Goal: Information Seeking & Learning: Learn about a topic

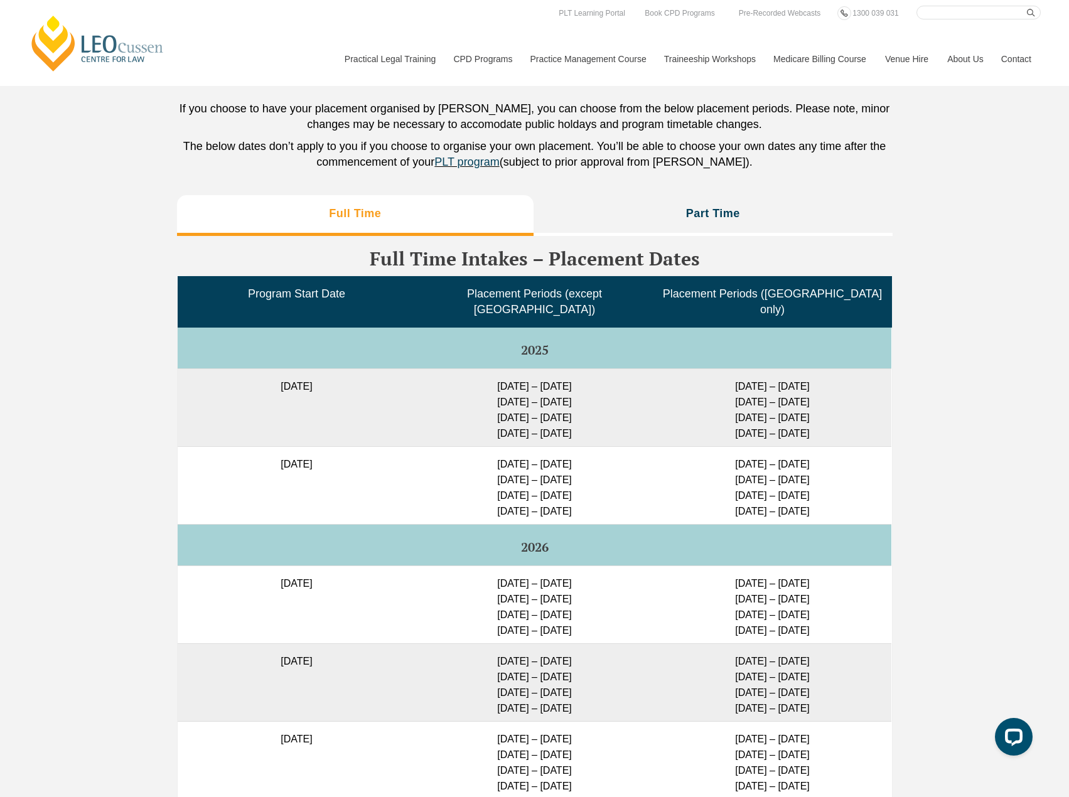
scroll to position [2994, 0]
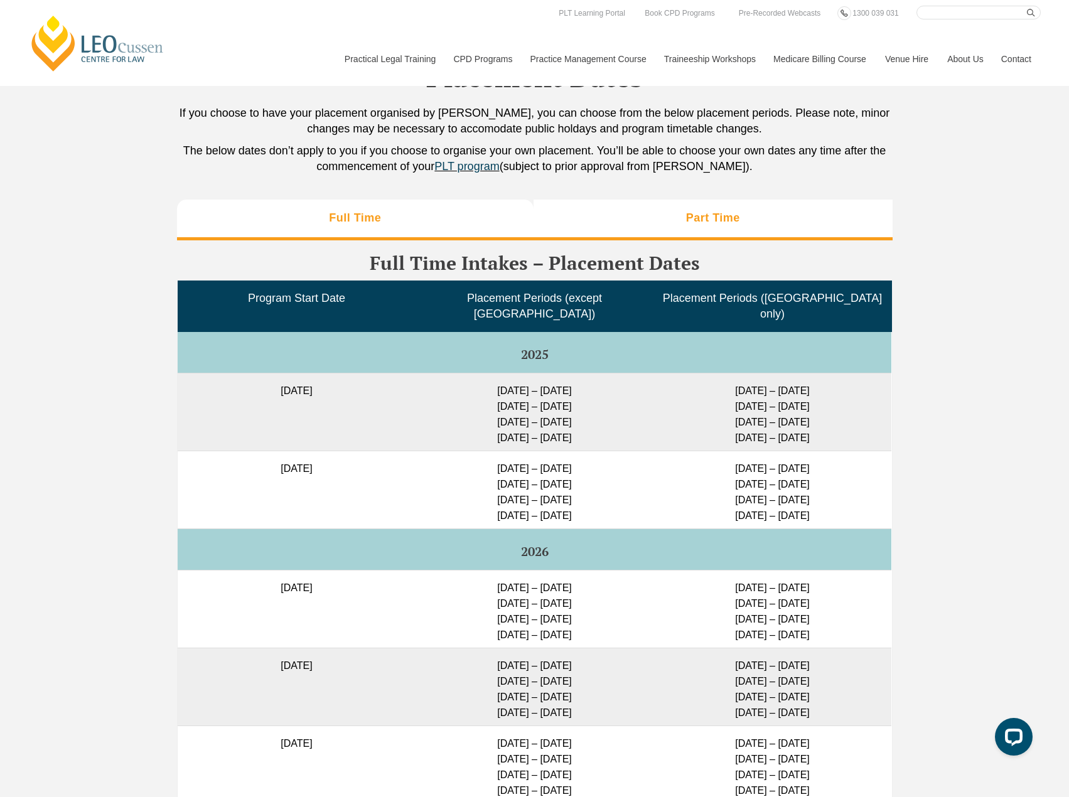
click at [719, 225] on h3 "Part Time" at bounding box center [713, 218] width 54 height 14
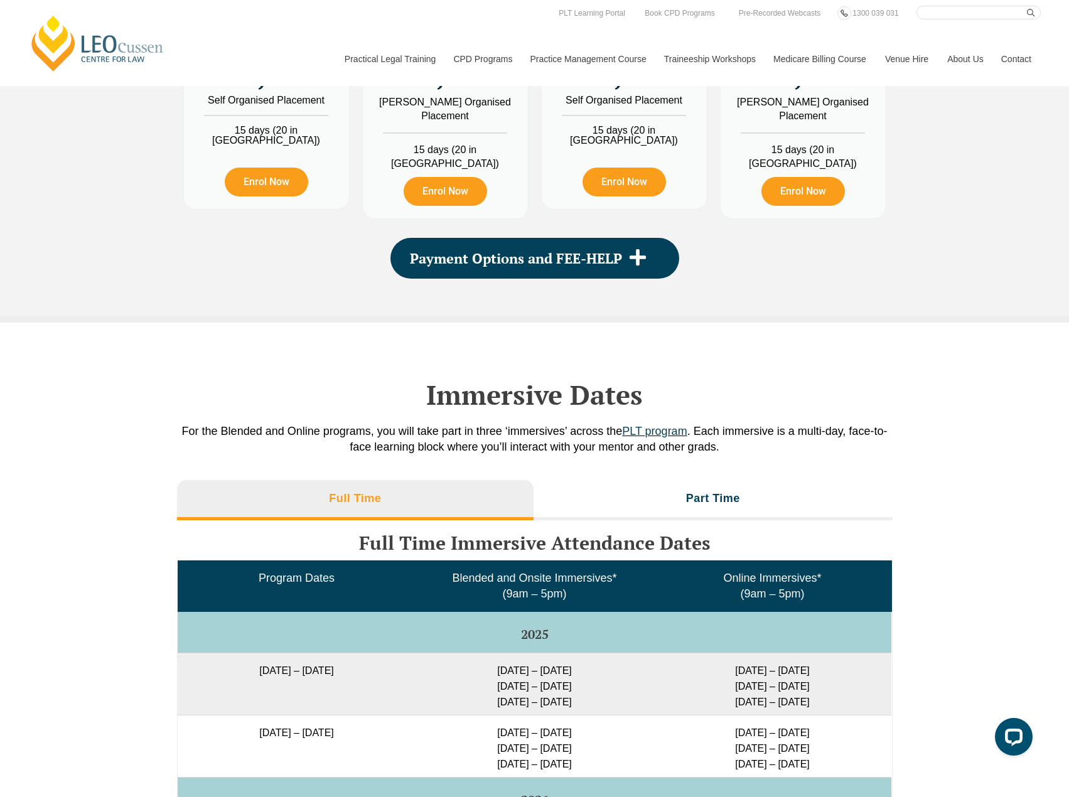
scroll to position [1487, 0]
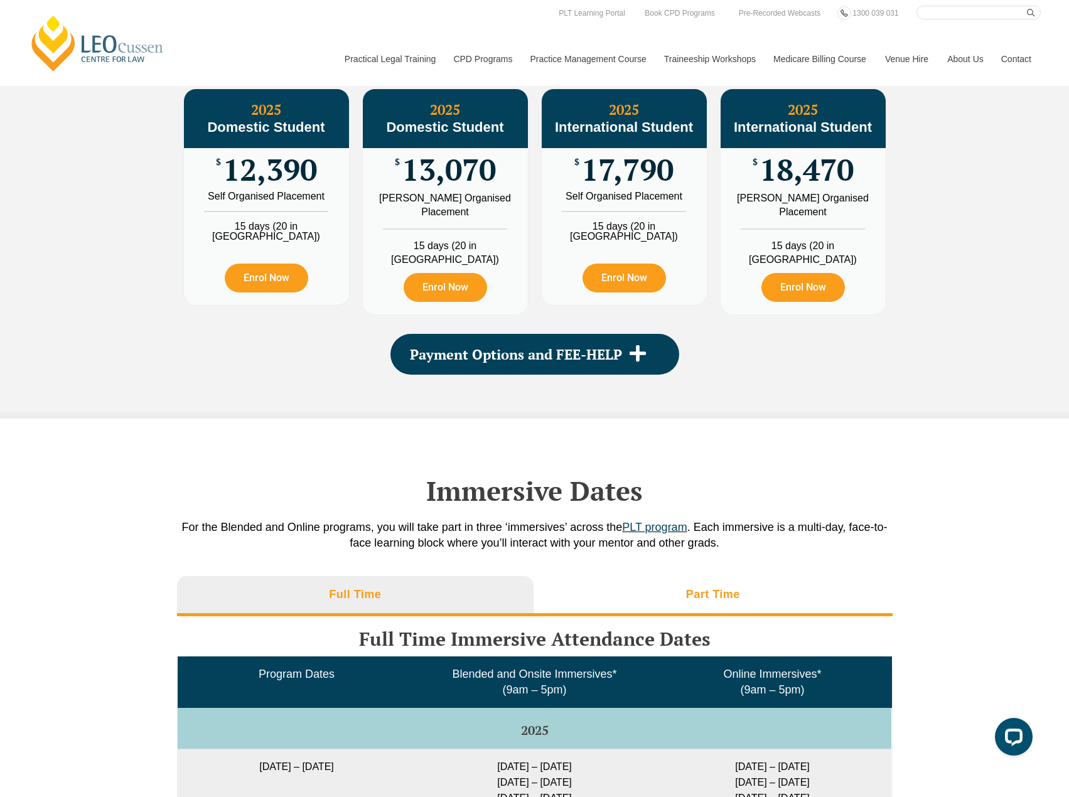
click at [733, 617] on li "Part Time" at bounding box center [713, 596] width 359 height 40
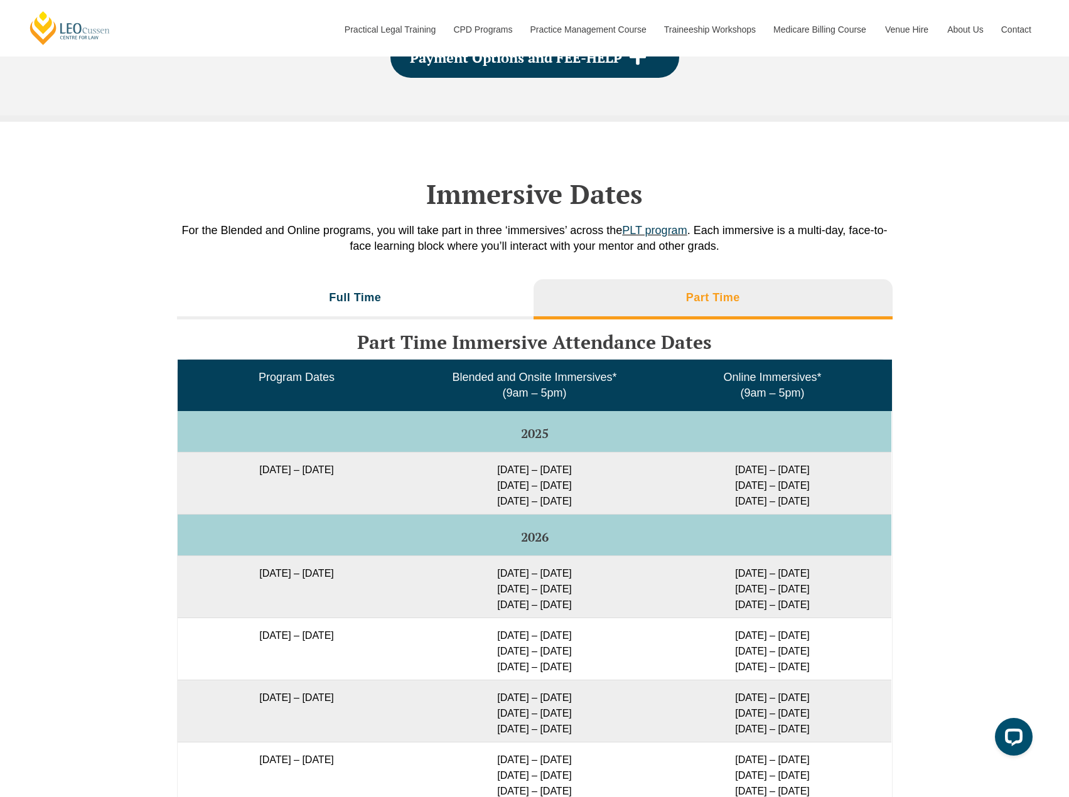
scroll to position [1801, 0]
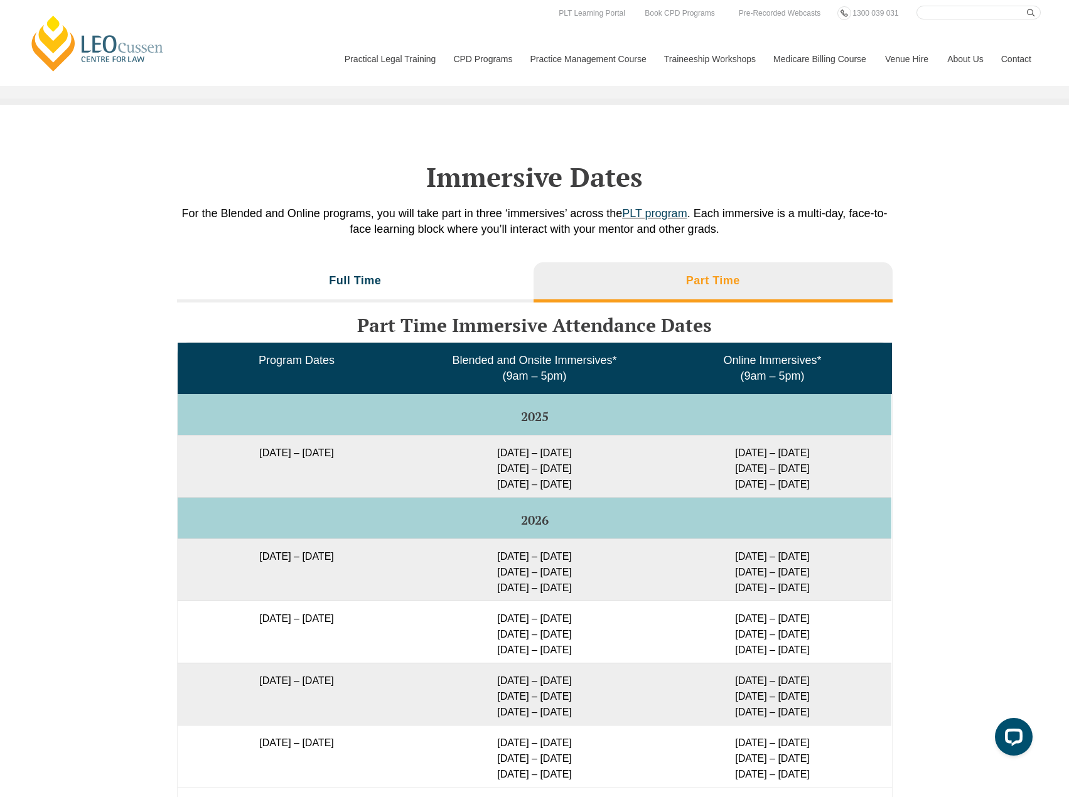
click at [930, 512] on div "Full Time Part Time Full Time Immersive Attendance Dates Program Dates Blended …" at bounding box center [534, 563] width 1069 height 614
click at [975, 520] on div "Full Time Part Time Full Time Immersive Attendance Dates Program Dates Blended …" at bounding box center [534, 563] width 1069 height 614
click at [376, 288] on h3 "Full Time" at bounding box center [355, 281] width 52 height 14
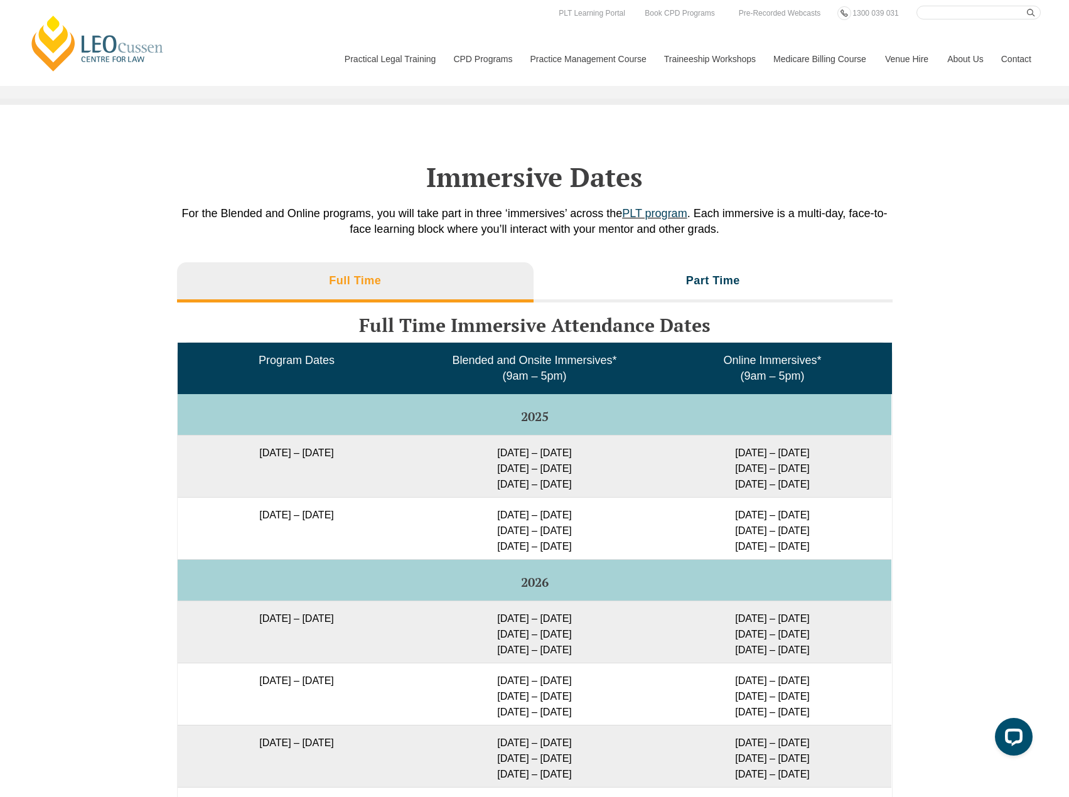
click at [963, 238] on div "Immersive Dates For the Blended and Online programs, you will take part in thre…" at bounding box center [534, 180] width 1069 height 151
drag, startPoint x: 215, startPoint y: 466, endPoint x: 287, endPoint y: 472, distance: 71.8
click at [287, 472] on td "[DATE] – [DATE]" at bounding box center [297, 466] width 238 height 62
click at [297, 475] on td "[DATE] – [DATE]" at bounding box center [297, 466] width 238 height 62
click at [361, 472] on td "[DATE] – [DATE]" at bounding box center [297, 466] width 238 height 62
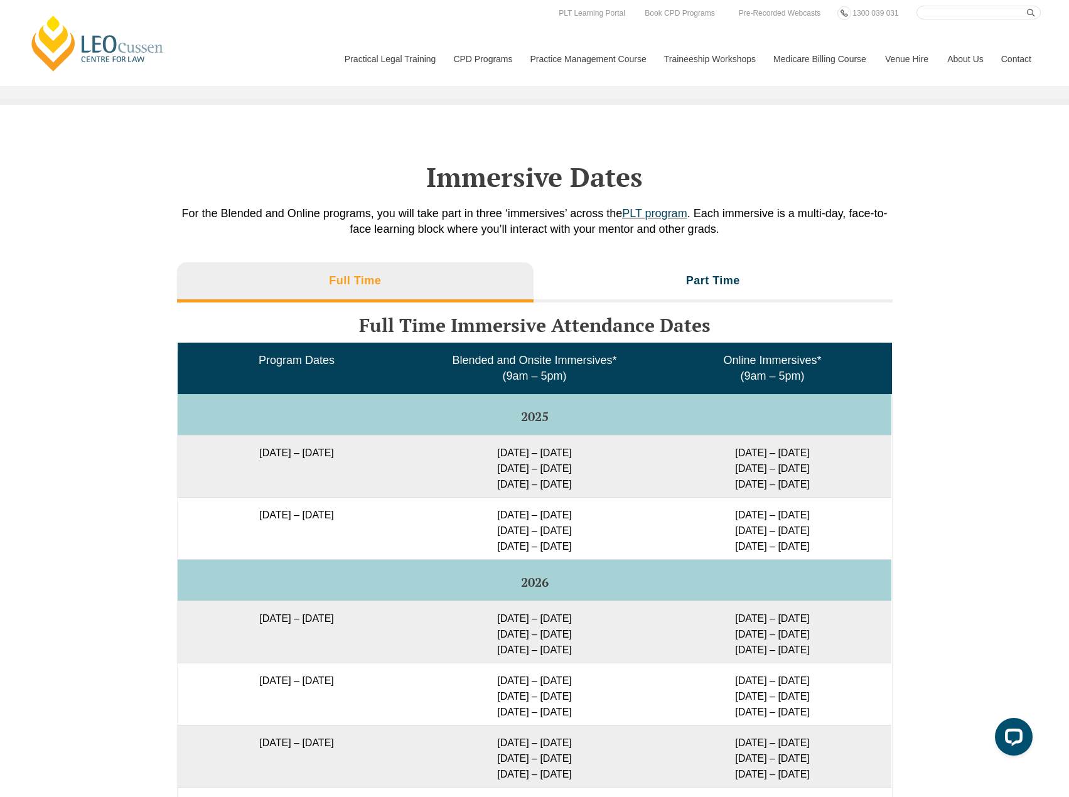
click at [975, 405] on div "Full Time Part Time Full Time Immersive Attendance Dates Program Dates Blended …" at bounding box center [534, 687] width 1069 height 863
click at [974, 403] on div "Full Time Part Time Full Time Immersive Attendance Dates Program Dates Blended …" at bounding box center [534, 687] width 1069 height 863
click at [1029, 502] on div "Full Time Part Time Full Time Immersive Attendance Dates Program Dates Blended …" at bounding box center [534, 687] width 1069 height 863
